Goal: Task Accomplishment & Management: Manage account settings

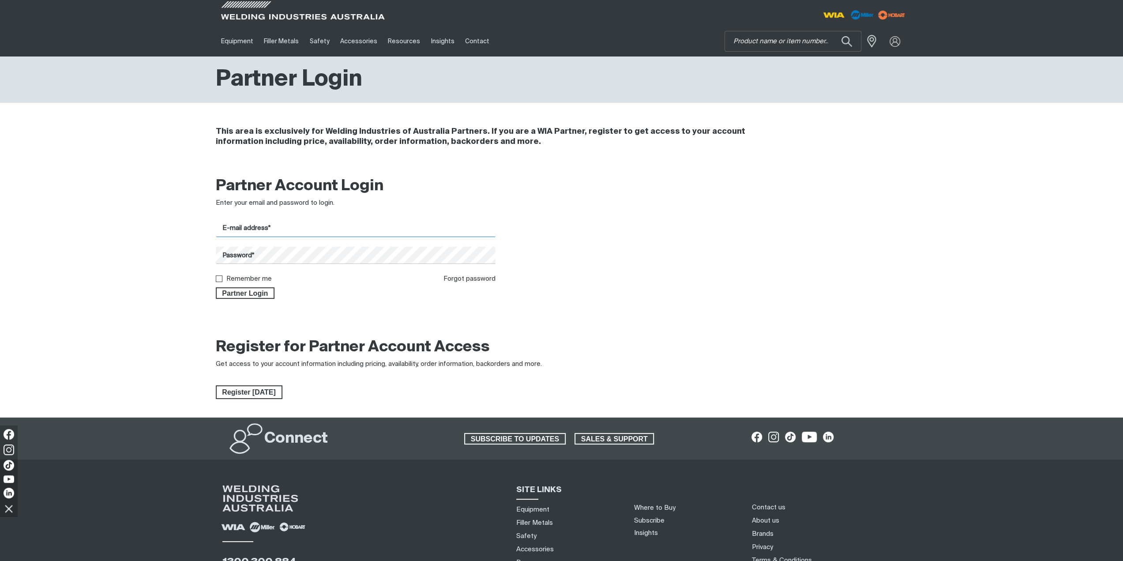
click at [273, 228] on input "E-mail address*" at bounding box center [356, 228] width 280 height 17
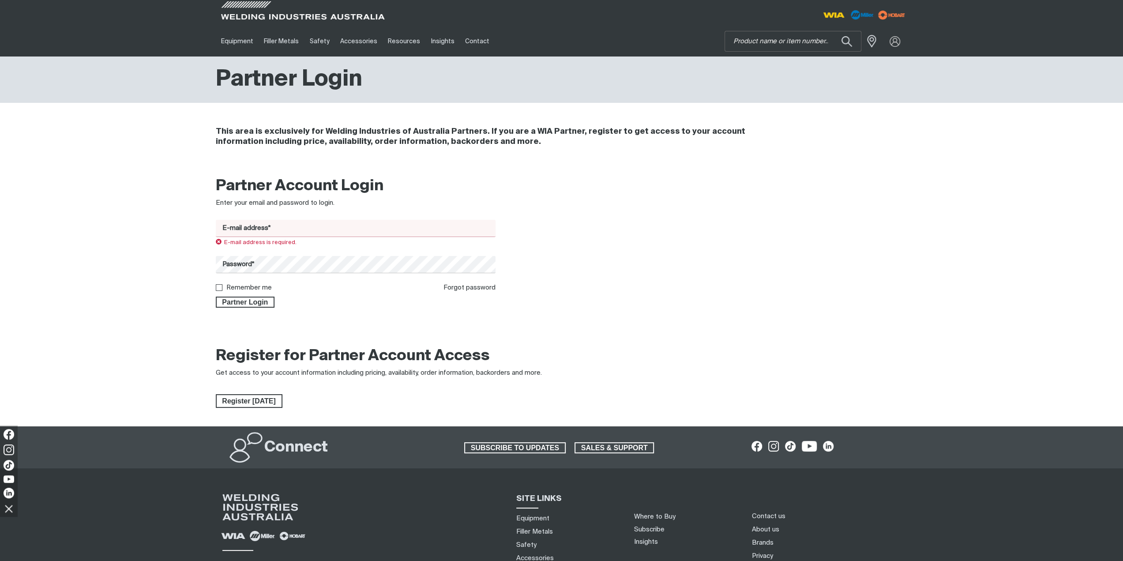
type input "[EMAIL_ADDRESS][DOMAIN_NAME]"
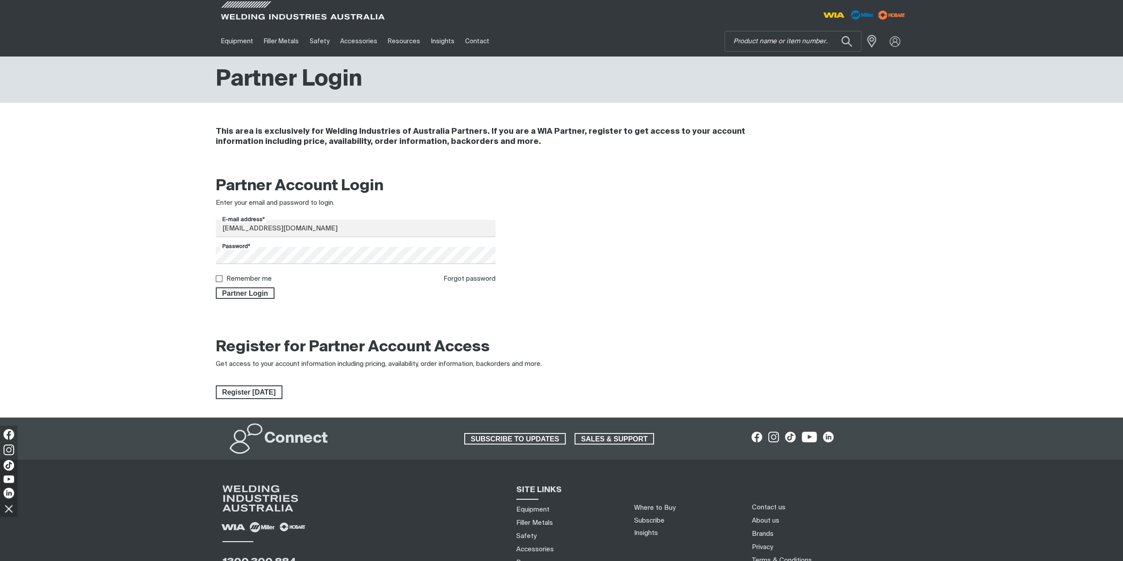
click at [260, 275] on div "Remember me" at bounding box center [244, 279] width 56 height 10
click at [255, 277] on label "Remember me" at bounding box center [248, 278] width 45 height 7
click at [222, 277] on input "Remember me" at bounding box center [219, 278] width 6 height 6
checkbox input "true"
click at [252, 289] on span "Partner Login" at bounding box center [245, 292] width 57 height 11
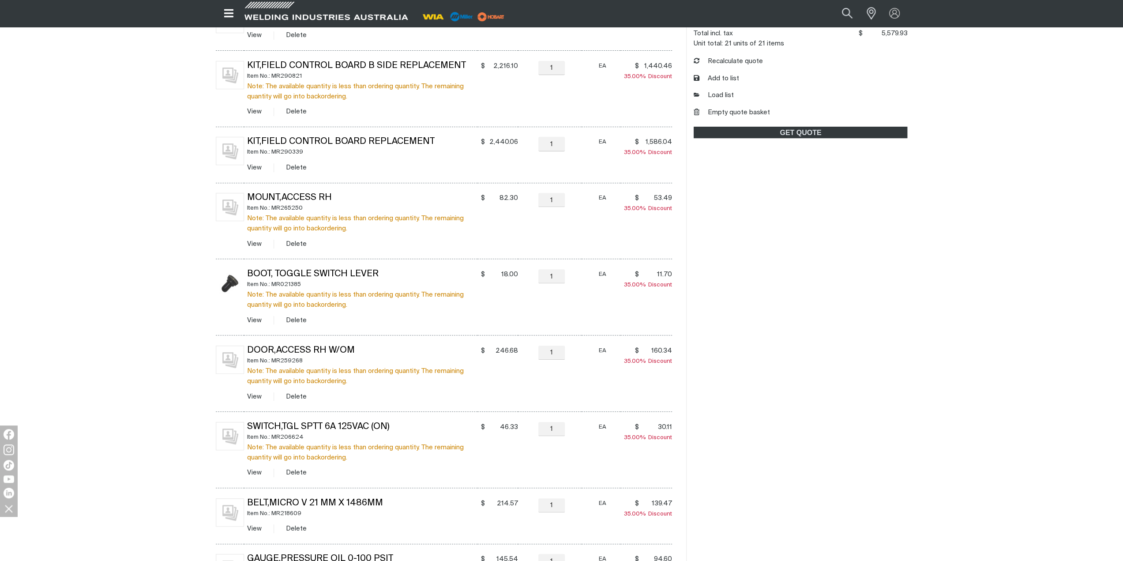
scroll to position [221, 0]
